Goal: Find specific page/section

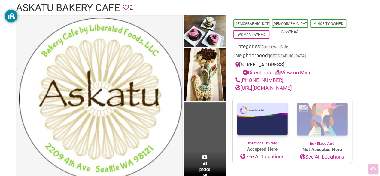
scroll to position [49, 0]
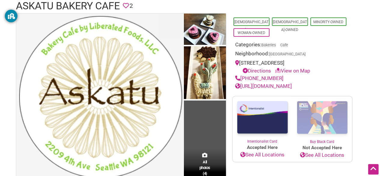
drag, startPoint x: 299, startPoint y: 68, endPoint x: 304, endPoint y: 73, distance: 6.8
click at [304, 73] on link "View on Map" at bounding box center [292, 71] width 35 height 6
click at [293, 70] on link "View on Map" at bounding box center [292, 71] width 35 height 6
drag, startPoint x: 312, startPoint y: 60, endPoint x: 233, endPoint y: 60, distance: 79.1
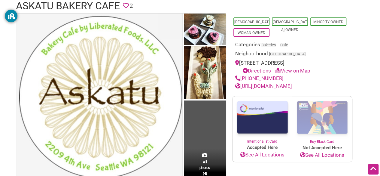
click at [233, 60] on div "[DEMOGRAPHIC_DATA]-Owned [DEMOGRAPHIC_DATA]-Owned Minority-Owned Woman-Owned Ca…" at bounding box center [292, 51] width 120 height 77
click at [336, 61] on div "[STREET_ADDRESS] Directions View on Map" at bounding box center [292, 66] width 114 height 15
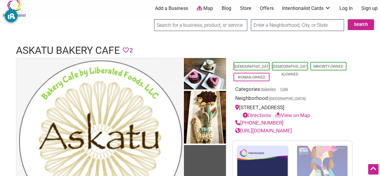
scroll to position [0, 0]
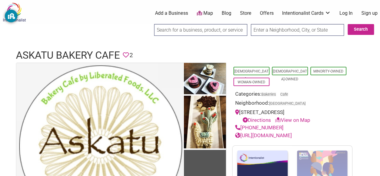
click at [240, 13] on link "Store" at bounding box center [245, 13] width 11 height 7
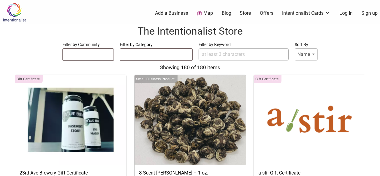
select select
